Goal: Transaction & Acquisition: Obtain resource

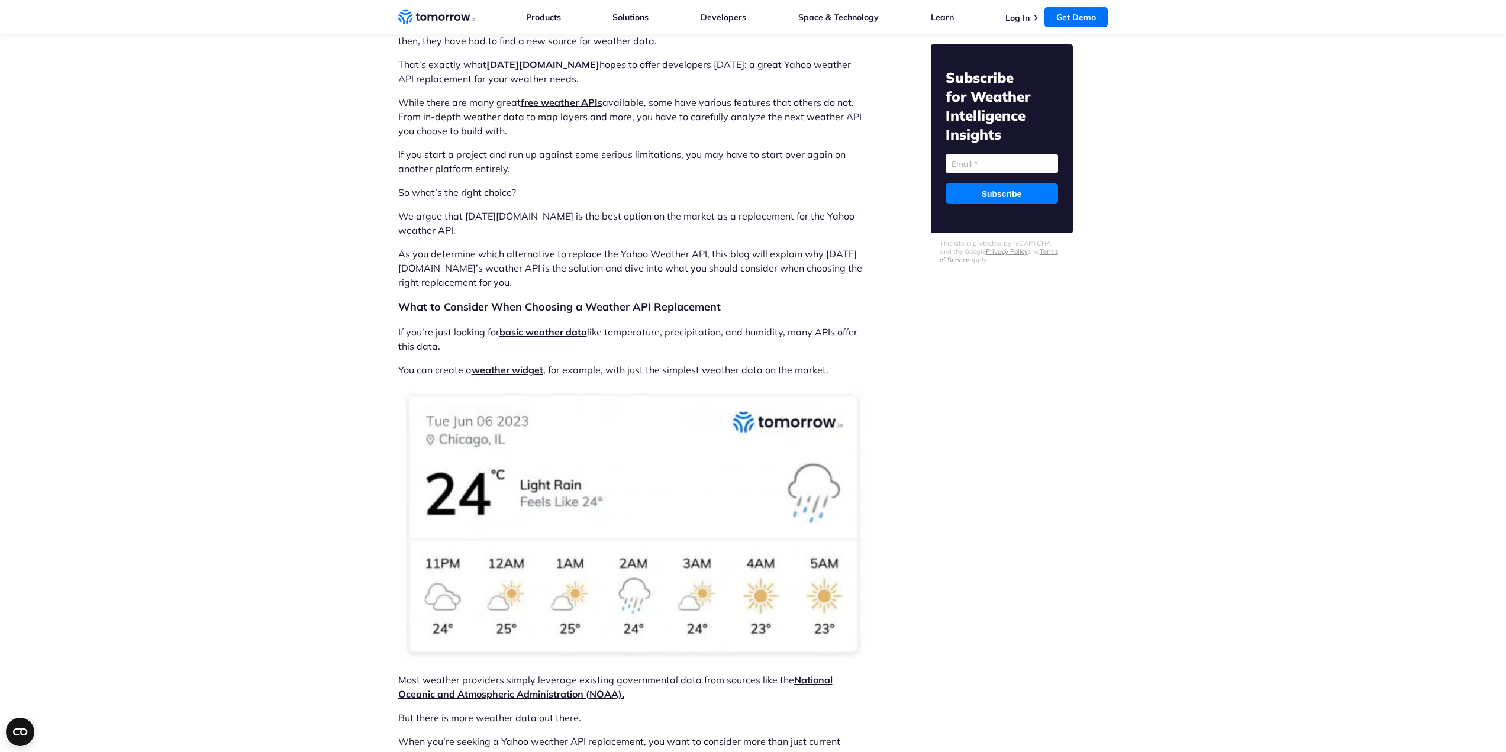
scroll to position [828, 0]
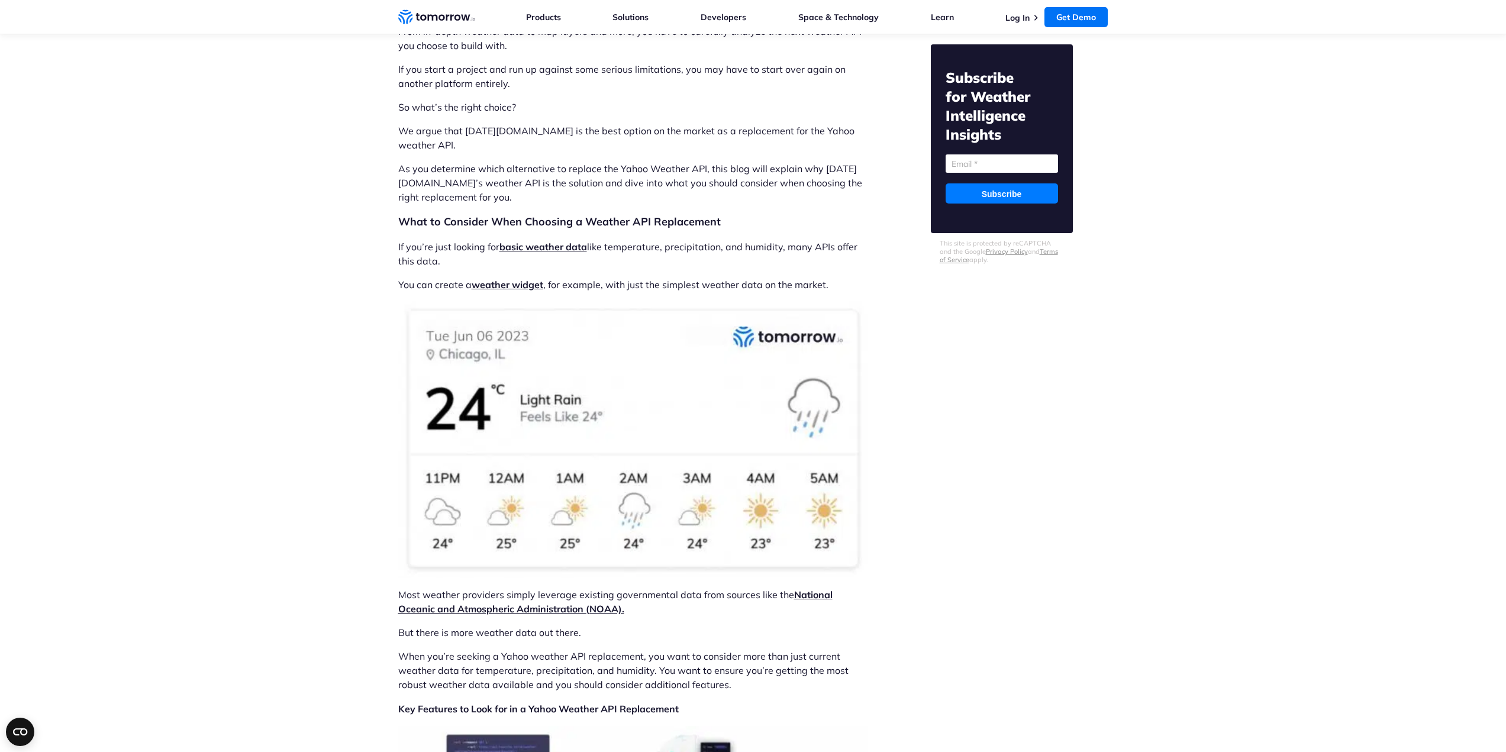
click at [577, 241] on link "basic weather data" at bounding box center [543, 247] width 88 height 12
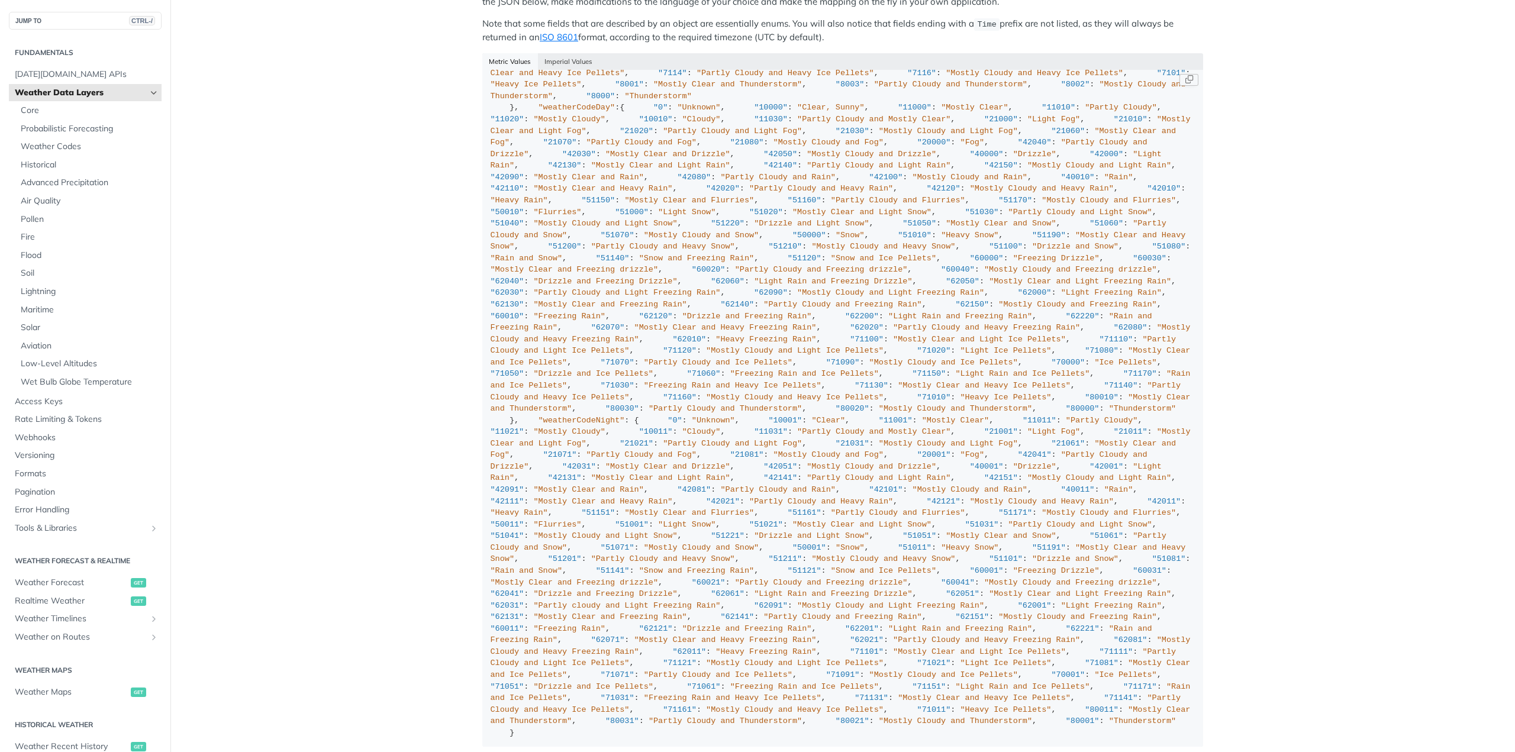
scroll to position [2248, 0]
click at [1198, 288] on code "{ "cloudBase" : "km" , "cloudCeiling" : "km" , "cloudCover" : "%" , "dewPoint" …" at bounding box center [842, 408] width 721 height 677
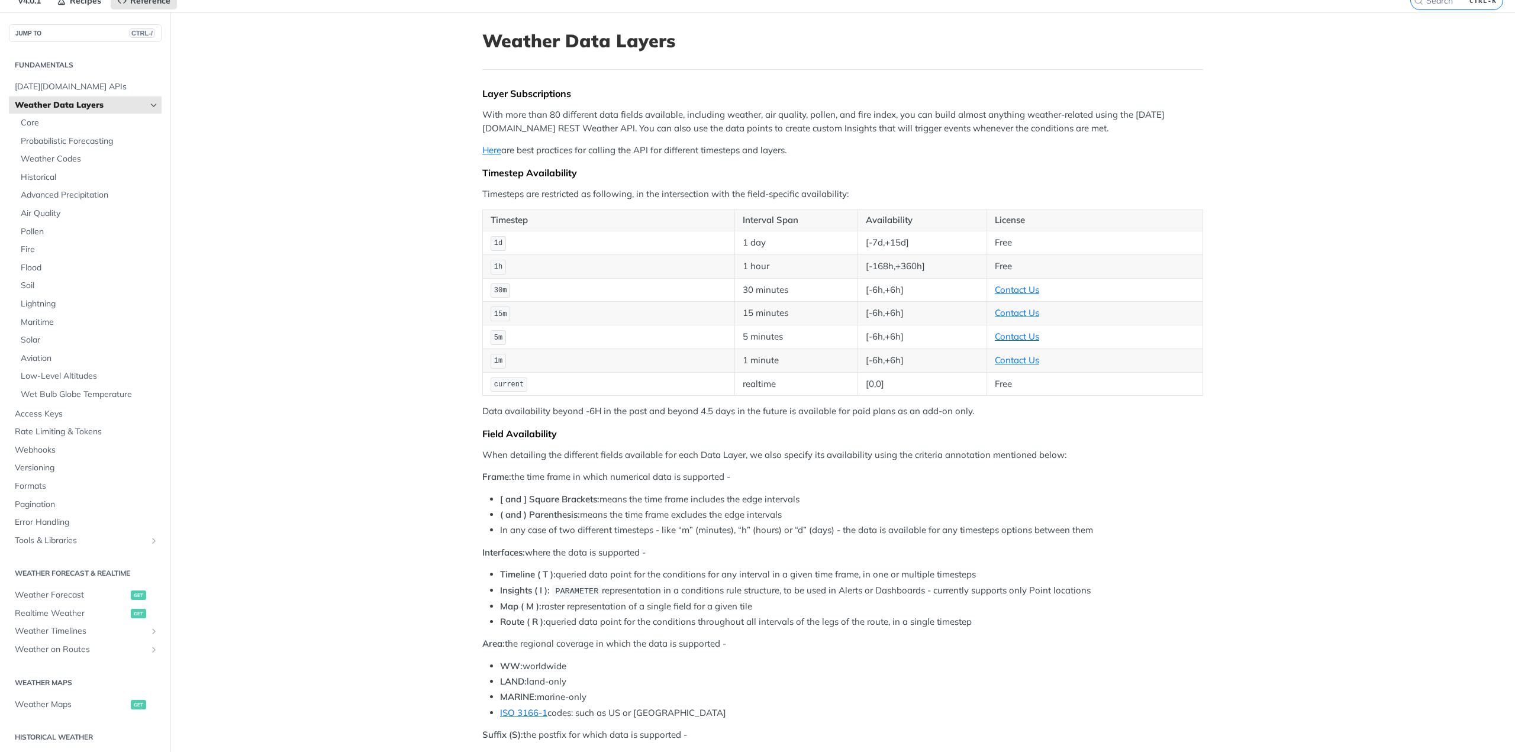
scroll to position [0, 0]
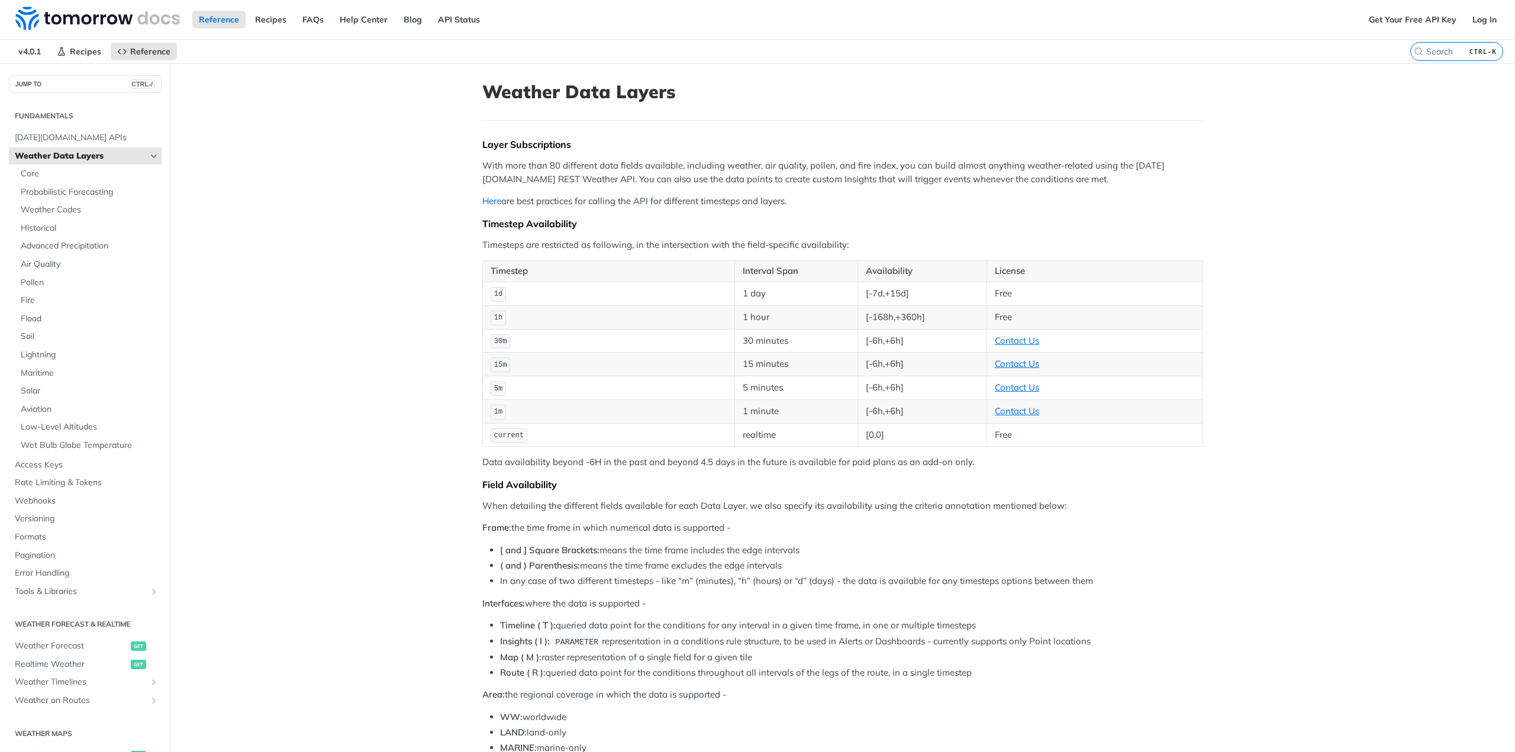
click at [495, 204] on link "Here" at bounding box center [491, 200] width 19 height 11
click at [1380, 18] on link "Get Your Free API Key" at bounding box center [1412, 20] width 101 height 18
click at [1395, 20] on link "Get Your Free API Key" at bounding box center [1412, 20] width 101 height 18
click at [1477, 18] on link "Log In" at bounding box center [1484, 20] width 37 height 18
